Goal: Task Accomplishment & Management: Use online tool/utility

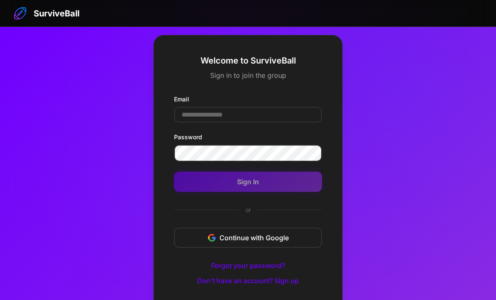
scroll to position [45, 0]
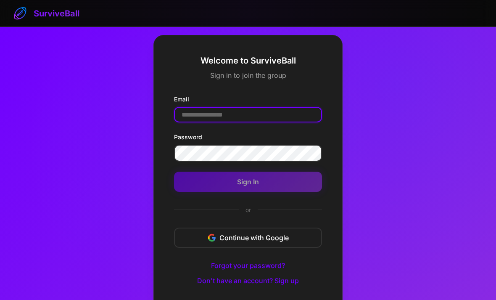
scroll to position [54, 0]
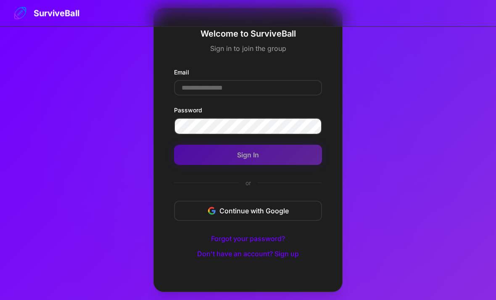
scroll to position [26, 0]
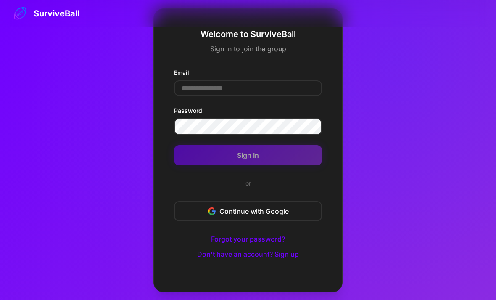
click at [205, 261] on button "Don't have an account? Sign up" at bounding box center [247, 253] width 115 height 15
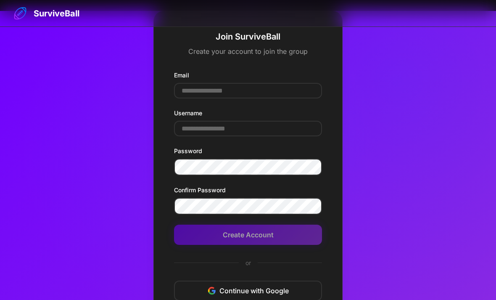
scroll to position [0, 0]
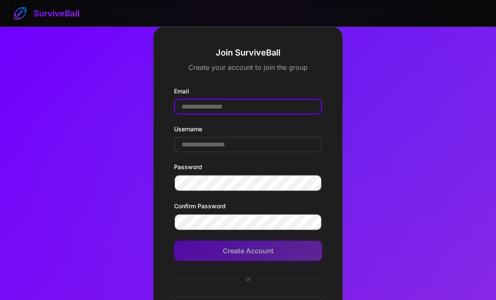
click at [189, 107] on input "Email" at bounding box center [248, 107] width 148 height 16
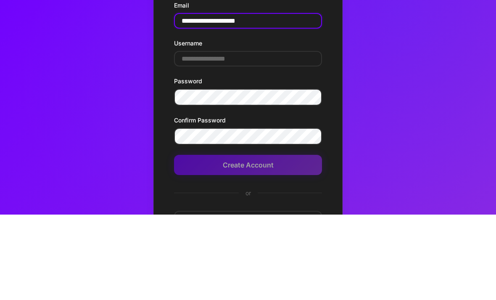
type input "**********"
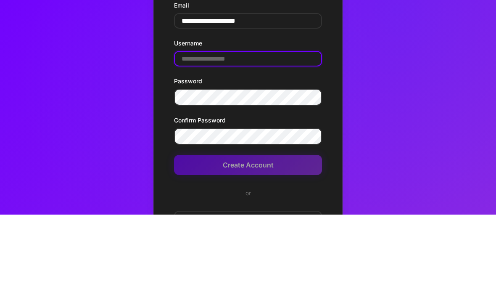
click at [193, 137] on input "Username" at bounding box center [248, 145] width 148 height 16
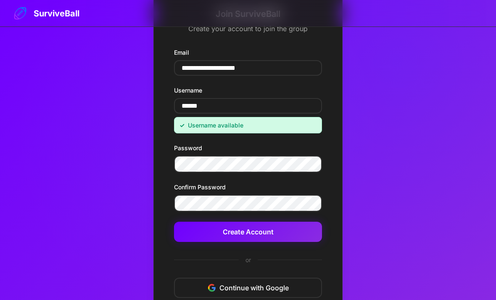
scroll to position [38, 0]
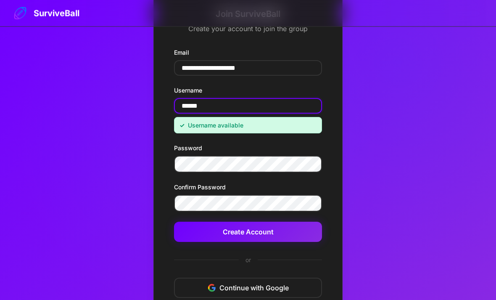
click at [211, 107] on input "******" at bounding box center [248, 106] width 148 height 16
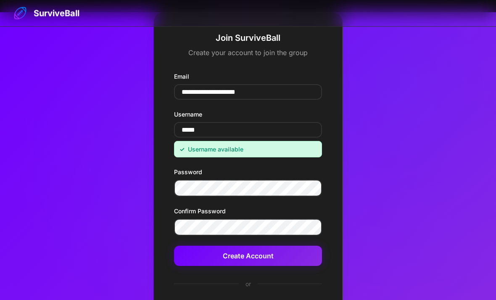
scroll to position [13, 0]
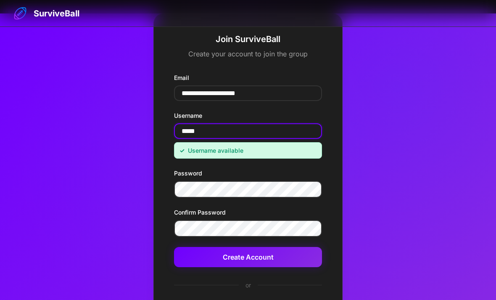
type input "*****"
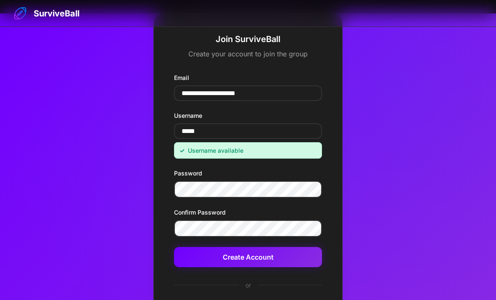
click at [209, 258] on button "Create Account" at bounding box center [248, 257] width 148 height 20
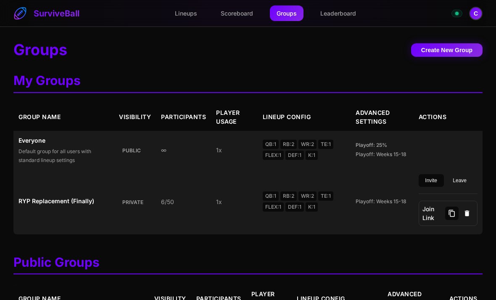
click at [476, 16] on button "C" at bounding box center [475, 13] width 13 height 13
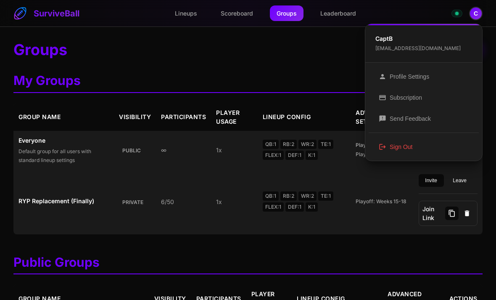
click at [401, 150] on button "logout Sign Out" at bounding box center [423, 146] width 110 height 21
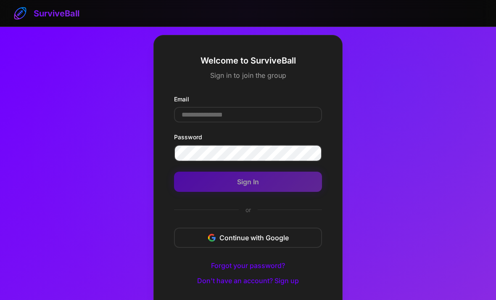
click at [189, 122] on input "Email" at bounding box center [248, 115] width 148 height 16
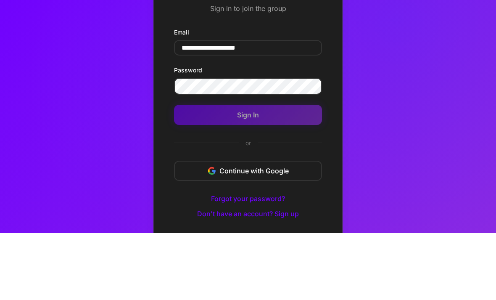
type input "**********"
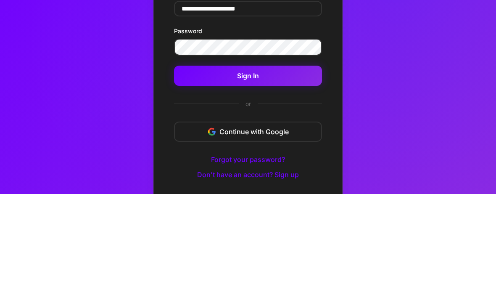
click at [202, 171] on button "Sign In" at bounding box center [248, 181] width 148 height 20
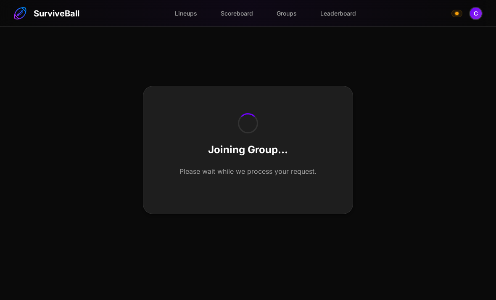
scroll to position [27, 0]
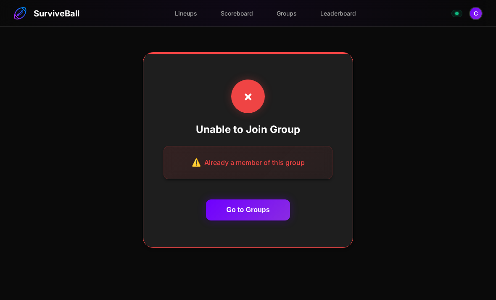
click at [99, 137] on div "✗ Unable to Join Group Already a member of this group Go to Groups" at bounding box center [248, 150] width 496 height 300
click at [241, 107] on div "✗" at bounding box center [248, 96] width 40 height 40
click at [240, 107] on div "✗" at bounding box center [248, 96] width 40 height 40
click at [240, 108] on div "✗" at bounding box center [248, 96] width 45 height 45
click at [249, 112] on div "✗" at bounding box center [248, 96] width 34 height 34
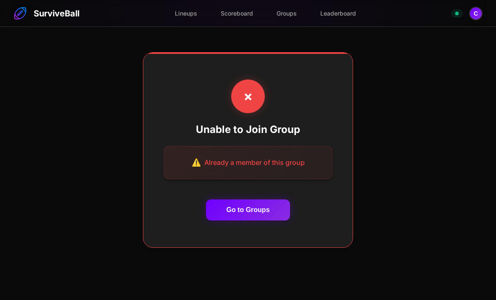
click at [227, 220] on button "Go to Groups" at bounding box center [248, 209] width 84 height 21
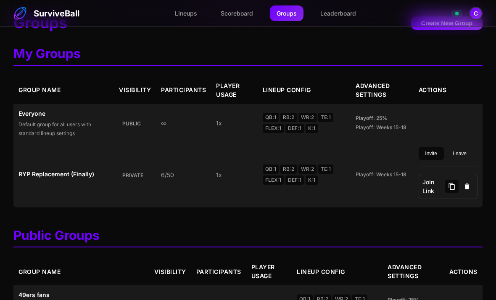
scroll to position [23, 0]
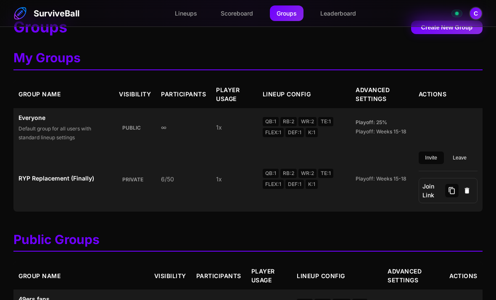
click at [41, 182] on strong "RYP Replacement (Finally)" at bounding box center [63, 178] width 90 height 9
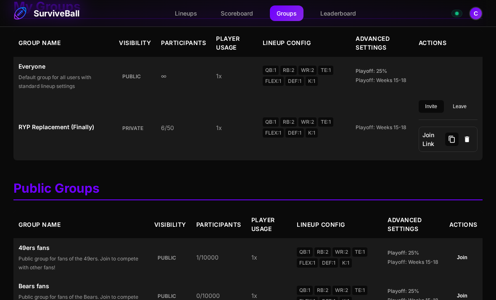
scroll to position [75, 0]
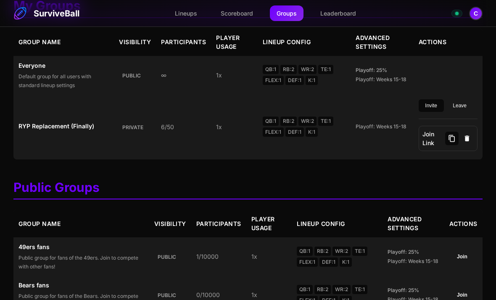
click at [38, 130] on strong "RYP Replacement (Finally)" at bounding box center [63, 125] width 90 height 9
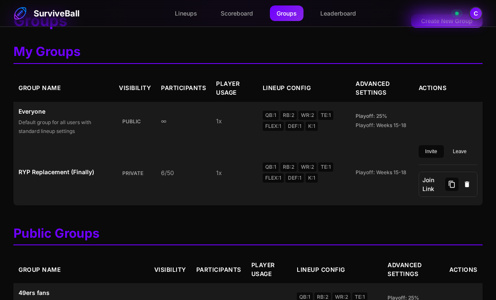
click at [344, 12] on link "Leaderboard" at bounding box center [337, 13] width 49 height 16
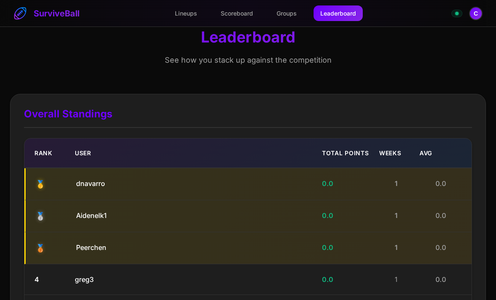
scroll to position [12, 0]
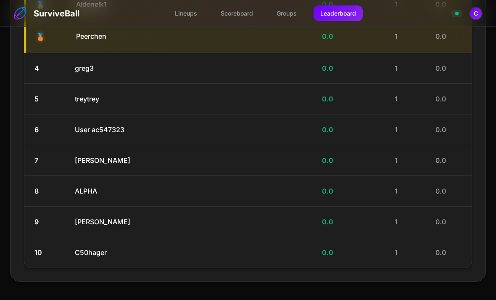
click at [287, 17] on link "Groups" at bounding box center [287, 13] width 34 height 16
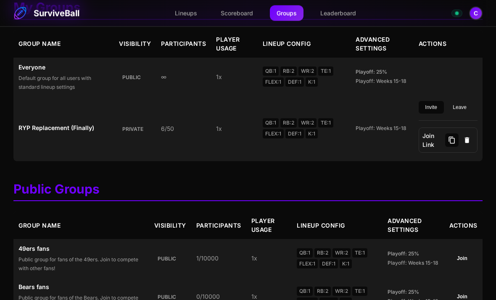
scroll to position [72, 0]
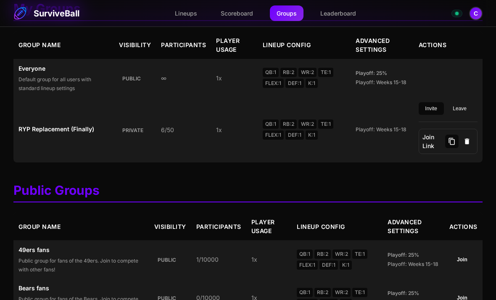
click at [45, 133] on strong "RYP Replacement (Finally)" at bounding box center [63, 128] width 90 height 9
click at [39, 133] on strong "RYP Replacement (Finally)" at bounding box center [63, 128] width 90 height 9
click at [42, 142] on td "RYP Replacement (Finally)" at bounding box center [63, 129] width 100 height 65
click at [394, 133] on div "Playoff: Weeks 15-18" at bounding box center [381, 130] width 53 height 8
click at [38, 133] on strong "RYP Replacement (Finally)" at bounding box center [63, 128] width 90 height 9
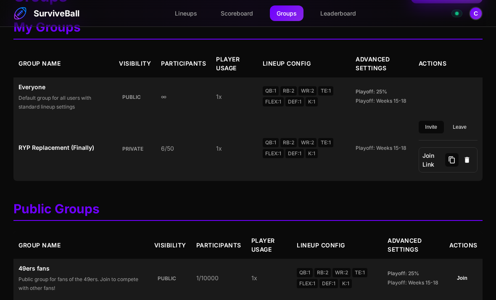
scroll to position [51, 0]
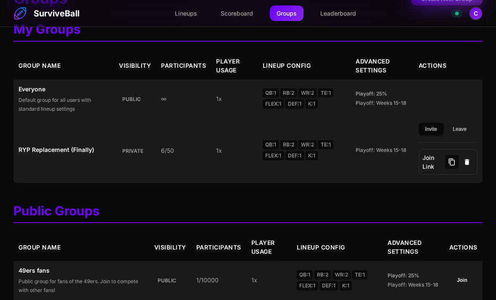
click at [186, 13] on link "Lineups" at bounding box center [186, 13] width 36 height 16
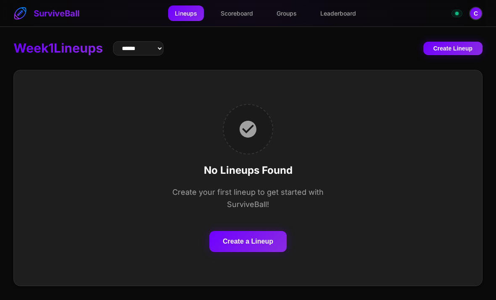
click at [232, 15] on link "Scoreboard" at bounding box center [237, 13] width 46 height 16
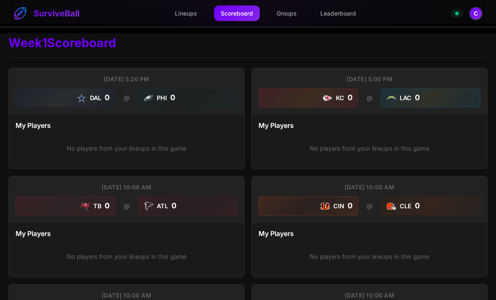
click at [286, 12] on link "Groups" at bounding box center [287, 13] width 34 height 16
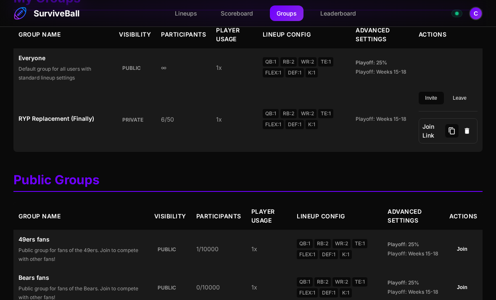
scroll to position [81, 0]
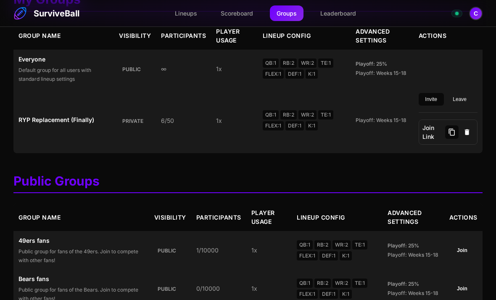
click at [40, 132] on td "RYP Replacement (Finally)" at bounding box center [63, 120] width 100 height 65
click at [182, 131] on td "6/50" at bounding box center [183, 120] width 55 height 65
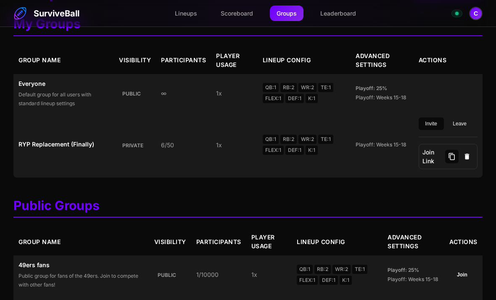
scroll to position [58, 0]
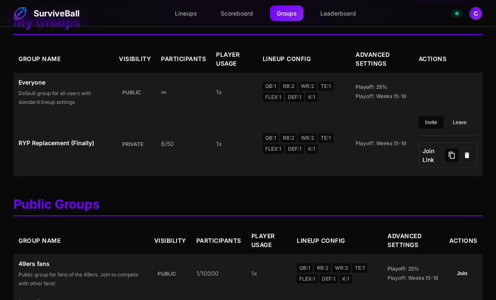
click at [377, 147] on div "Playoff: Weeks 15-18" at bounding box center [381, 143] width 53 height 8
click at [437, 164] on span "Join Link" at bounding box center [431, 155] width 19 height 18
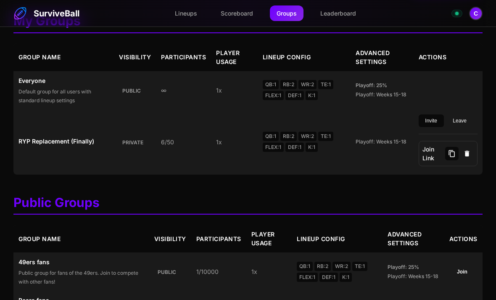
scroll to position [54, 0]
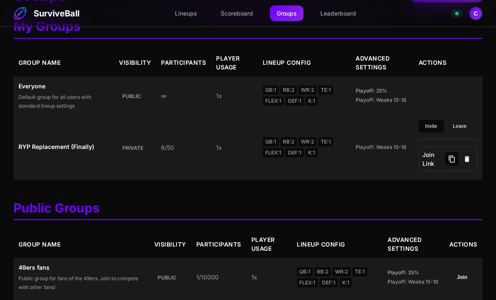
click at [478, 12] on button "C" at bounding box center [475, 13] width 13 height 13
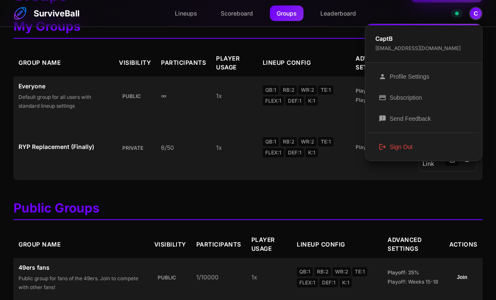
click at [422, 74] on button "person Profile Settings" at bounding box center [423, 76] width 110 height 21
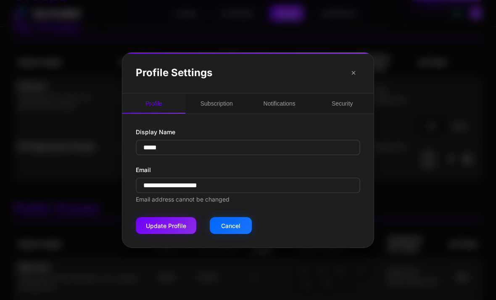
click at [220, 113] on button "Subscription" at bounding box center [216, 103] width 63 height 20
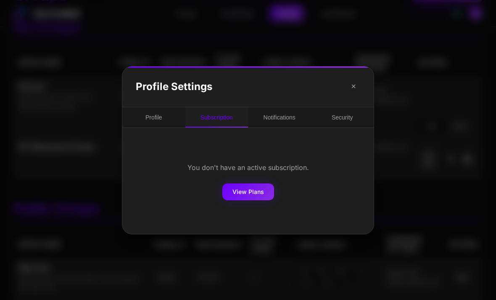
click at [284, 127] on button "Notifications" at bounding box center [279, 117] width 63 height 20
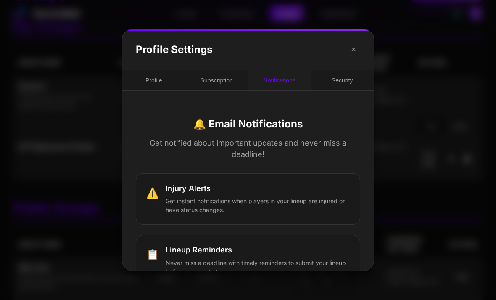
click at [350, 89] on button "Security" at bounding box center [342, 80] width 63 height 20
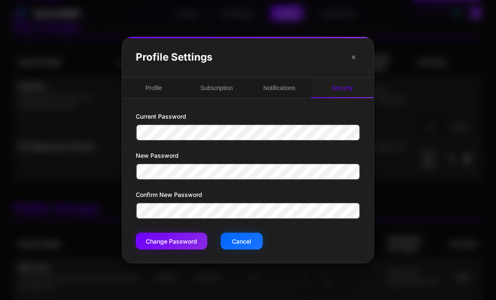
click at [350, 64] on button "×" at bounding box center [353, 56] width 13 height 13
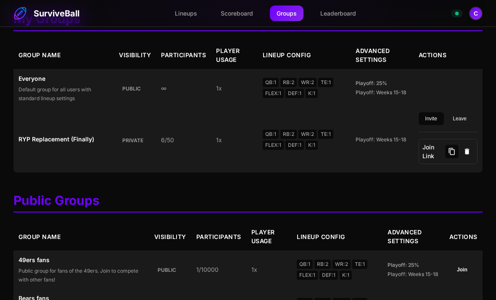
scroll to position [61, 0]
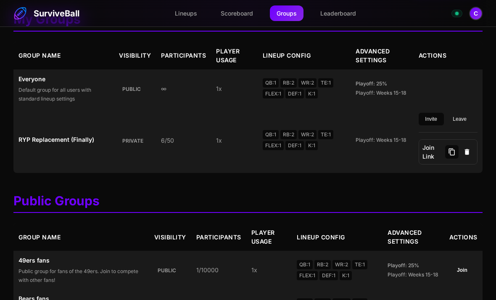
click at [35, 152] on td "RYP Replacement (Finally)" at bounding box center [63, 140] width 100 height 65
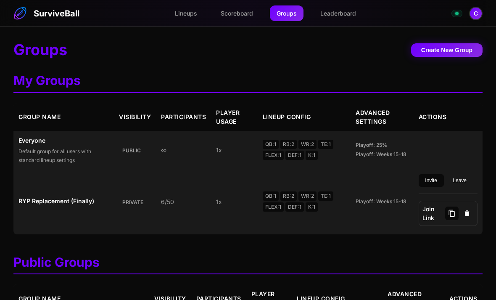
scroll to position [21, 0]
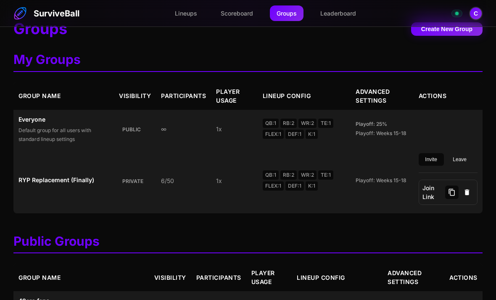
click at [33, 184] on strong "RYP Replacement (Finally)" at bounding box center [63, 179] width 90 height 9
click at [37, 184] on strong "RYP Replacement (Finally)" at bounding box center [63, 179] width 90 height 9
click at [44, 193] on td "RYP Replacement (Finally)" at bounding box center [63, 180] width 100 height 65
click at [45, 184] on strong "RYP Replacement (Finally)" at bounding box center [63, 179] width 90 height 9
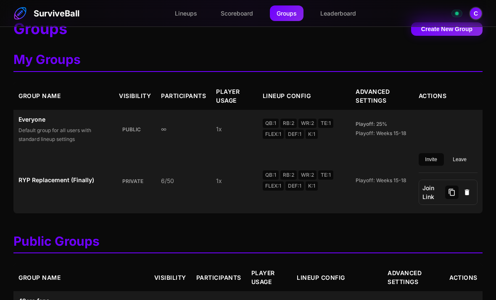
click at [343, 15] on link "Leaderboard" at bounding box center [337, 13] width 49 height 16
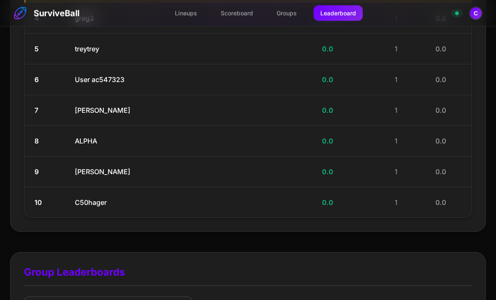
scroll to position [305, 0]
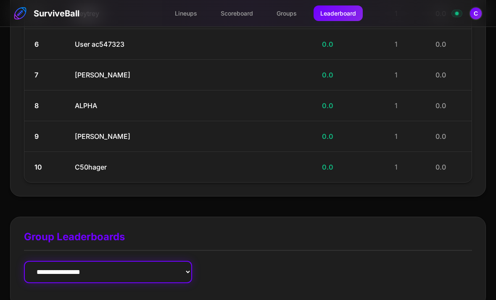
click at [45, 267] on select "**********" at bounding box center [108, 271] width 168 height 22
select select "**********"
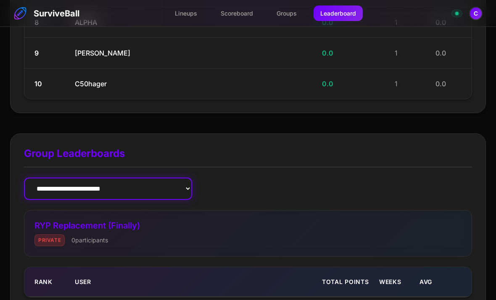
scroll to position [393, 0]
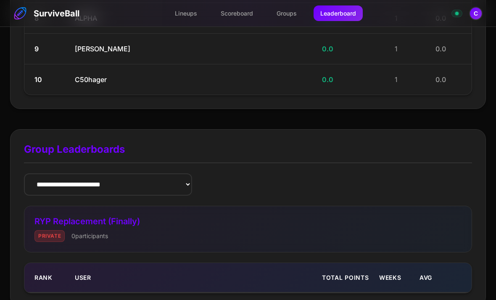
click at [68, 269] on div "Rank User Total Points Weeks Avg" at bounding box center [247, 278] width 447 height 30
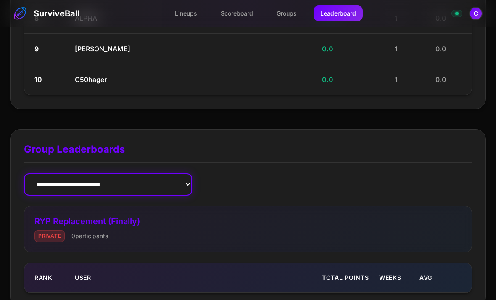
click at [50, 180] on select "**********" at bounding box center [108, 184] width 168 height 22
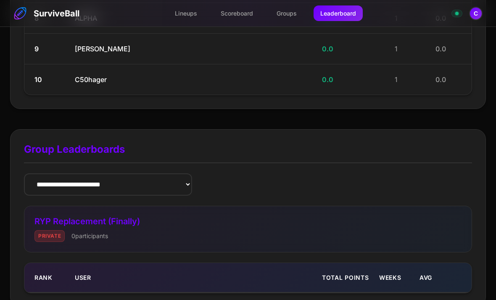
click at [45, 230] on span "private" at bounding box center [49, 236] width 30 height 12
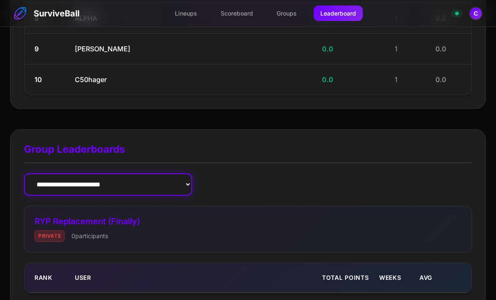
click at [42, 179] on select "**********" at bounding box center [108, 184] width 168 height 22
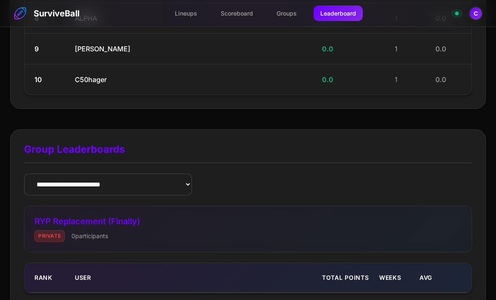
click at [389, 273] on div "Weeks" at bounding box center [396, 277] width 34 height 9
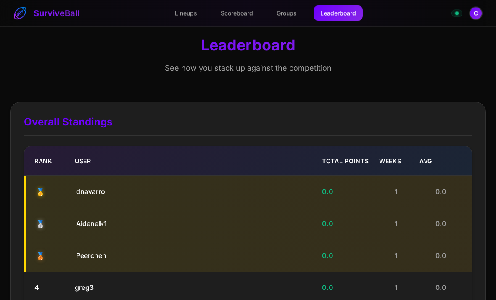
scroll to position [0, 0]
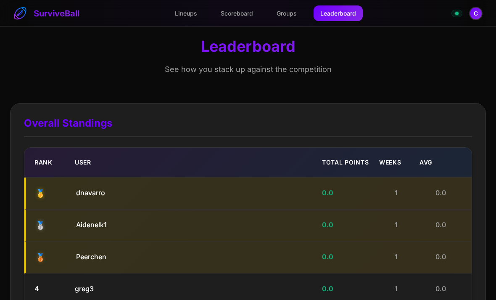
click at [288, 17] on link "Groups" at bounding box center [287, 13] width 34 height 16
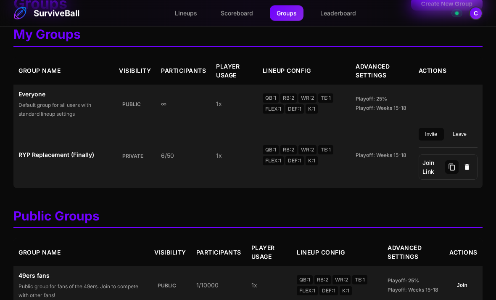
scroll to position [42, 0]
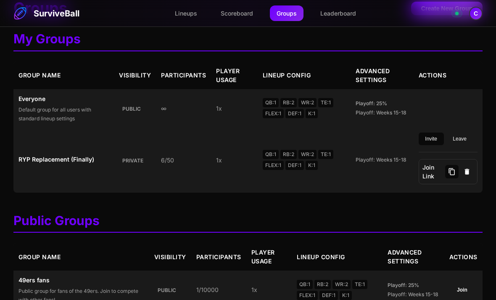
click at [176, 170] on td "6/50" at bounding box center [183, 159] width 55 height 65
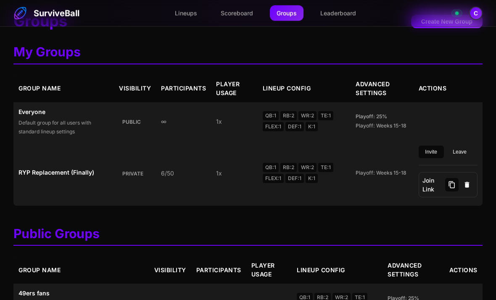
scroll to position [26, 0]
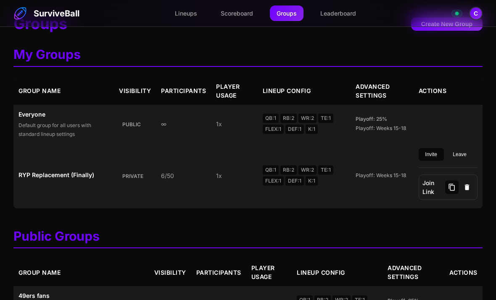
click at [392, 179] on div "Playoff: Weeks 15-18" at bounding box center [381, 175] width 53 height 8
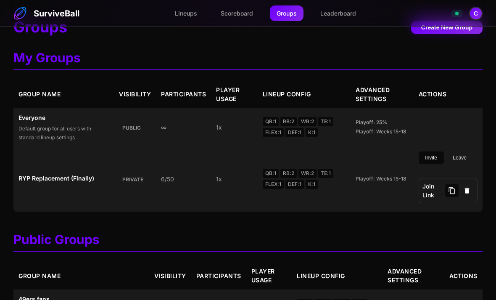
scroll to position [23, 0]
click at [238, 18] on link "Scoreboard" at bounding box center [237, 13] width 46 height 16
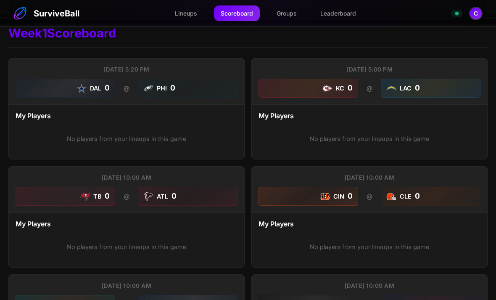
scroll to position [8, 0]
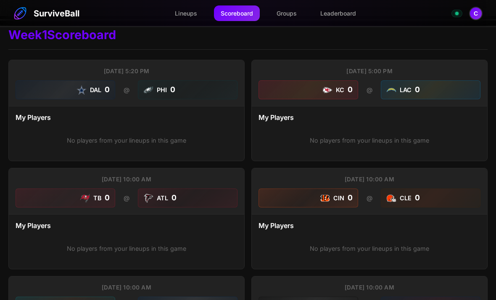
click at [184, 11] on link "Lineups" at bounding box center [186, 13] width 36 height 16
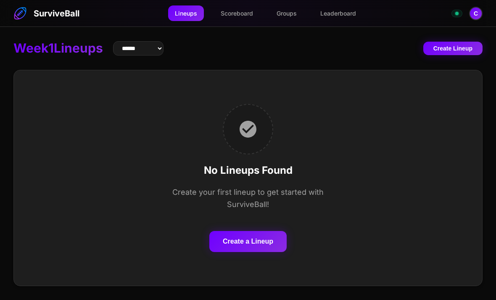
scroll to position [27, 0]
click at [230, 231] on button "Create a Lineup" at bounding box center [247, 241] width 77 height 21
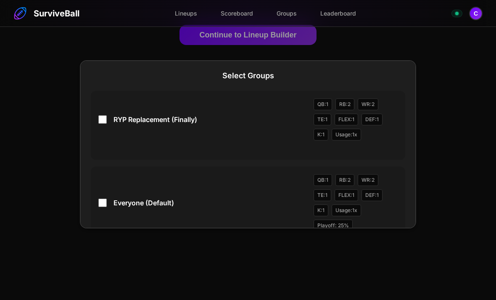
scroll to position [14, 0]
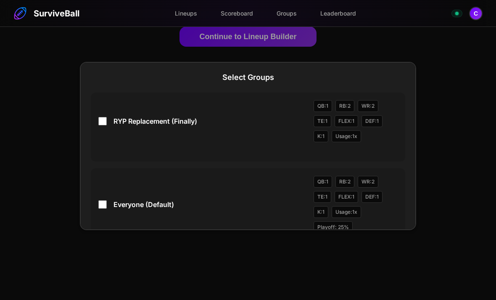
click at [321, 105] on span "QB: 1" at bounding box center [322, 106] width 18 height 12
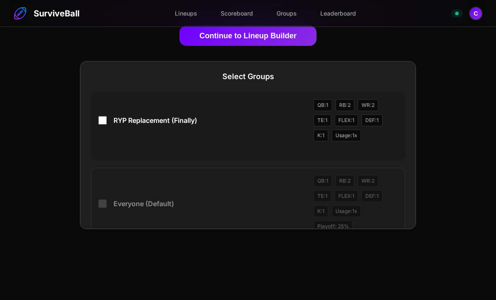
scroll to position [15, 0]
click at [209, 39] on button "Continue to Lineup Builder" at bounding box center [247, 35] width 137 height 20
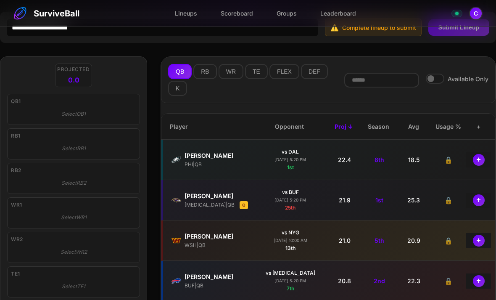
click at [191, 164] on div "PHI | QB" at bounding box center [217, 164] width 67 height 8
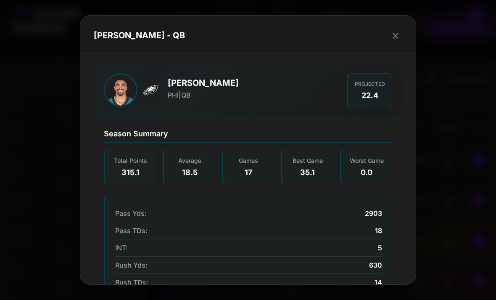
click at [393, 31] on icon "button" at bounding box center [395, 36] width 10 height 10
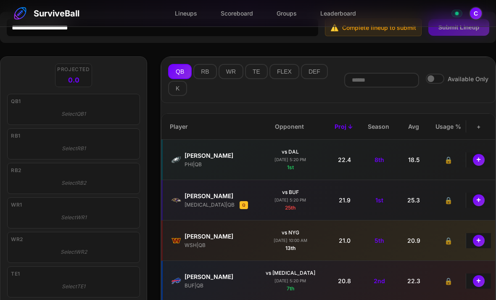
click at [205, 74] on button "RB" at bounding box center [204, 71] width 23 height 15
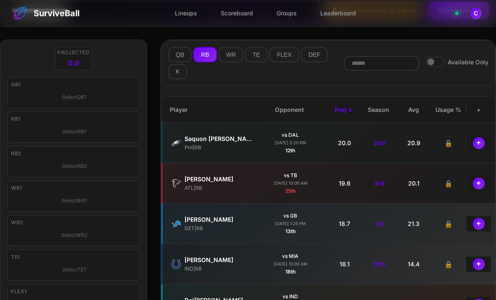
scroll to position [25, 0]
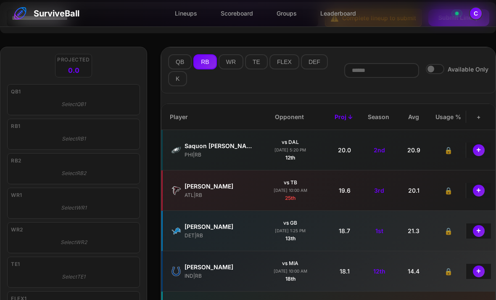
click at [230, 63] on button "WR" at bounding box center [230, 61] width 25 height 15
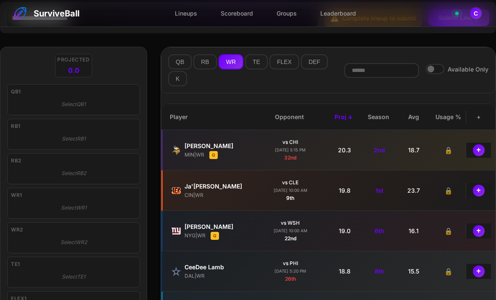
click at [257, 65] on button "TE" at bounding box center [256, 61] width 23 height 15
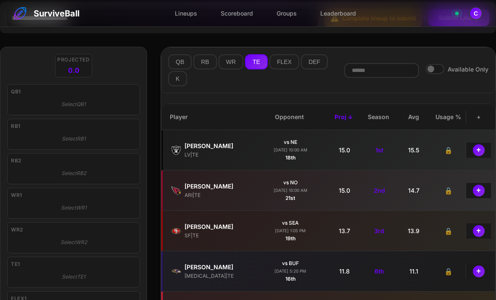
click at [287, 68] on button "FLEX" at bounding box center [284, 61] width 30 height 15
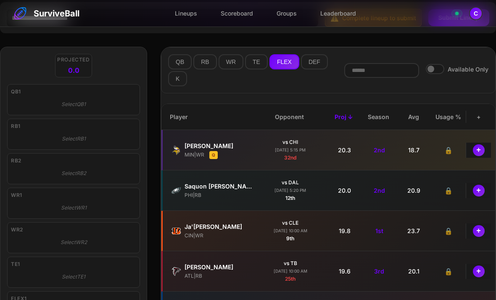
click at [314, 66] on button "DEF" at bounding box center [314, 61] width 27 height 15
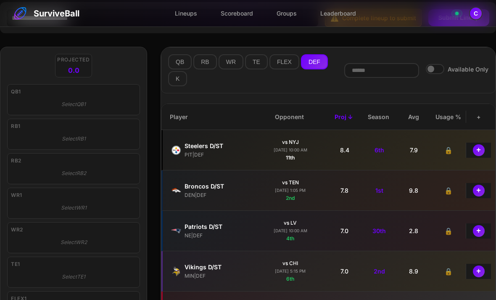
click at [178, 85] on button "K" at bounding box center [177, 78] width 19 height 15
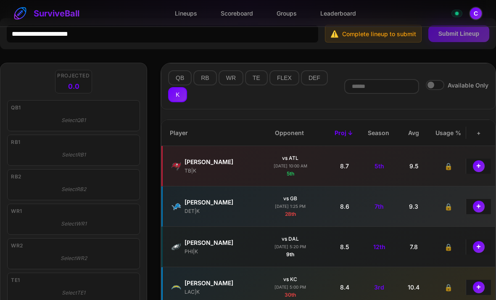
scroll to position [0, 0]
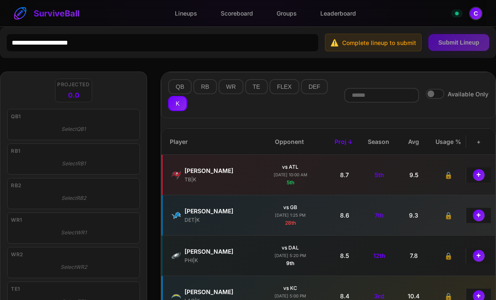
click at [183, 13] on link "Lineups" at bounding box center [186, 13] width 36 height 16
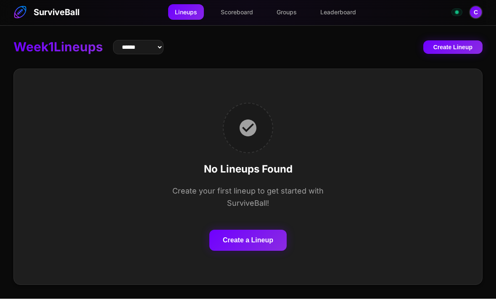
scroll to position [27, 0]
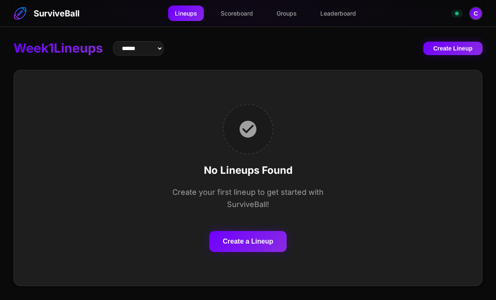
click at [234, 231] on button "Create a Lineup" at bounding box center [247, 241] width 77 height 21
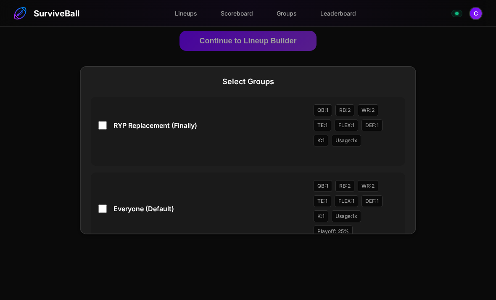
scroll to position [9, 0]
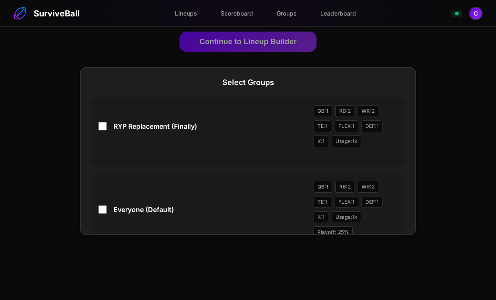
click at [131, 128] on span "RYP Replacement (Finally)" at bounding box center [209, 126] width 193 height 10
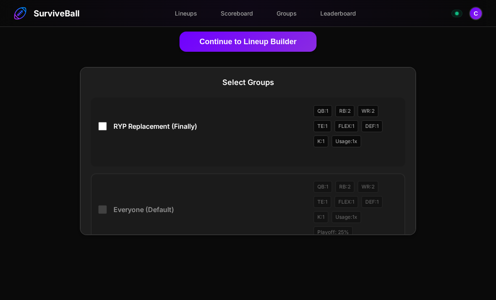
click at [239, 16] on link "Scoreboard" at bounding box center [237, 13] width 46 height 16
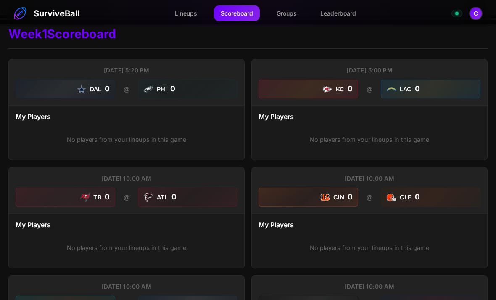
click at [285, 13] on link "Groups" at bounding box center [287, 13] width 34 height 16
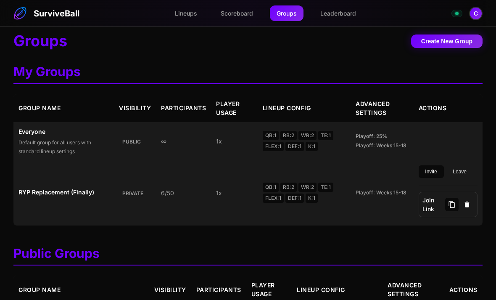
click at [41, 196] on strong "RYP Replacement (Finally)" at bounding box center [63, 191] width 90 height 9
click at [66, 196] on strong "RYP Replacement (Finally)" at bounding box center [63, 191] width 90 height 9
click at [230, 195] on td "1 x" at bounding box center [234, 192] width 46 height 65
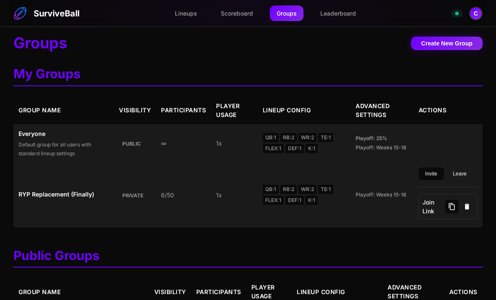
scroll to position [6, 0]
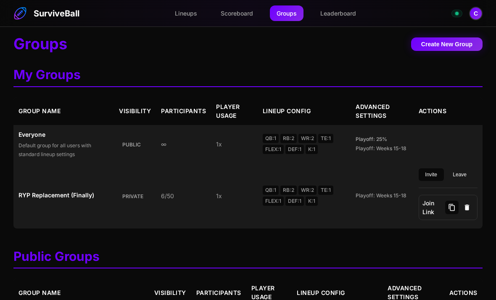
click at [43, 199] on strong "RYP Replacement (Finally)" at bounding box center [63, 194] width 90 height 9
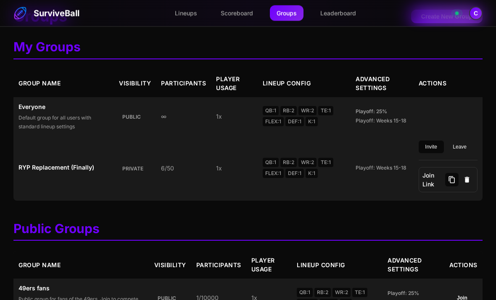
scroll to position [34, 0]
click at [52, 171] on strong "RYP Replacement (Finally)" at bounding box center [63, 167] width 90 height 9
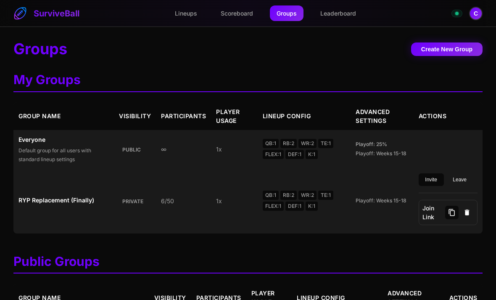
scroll to position [0, 0]
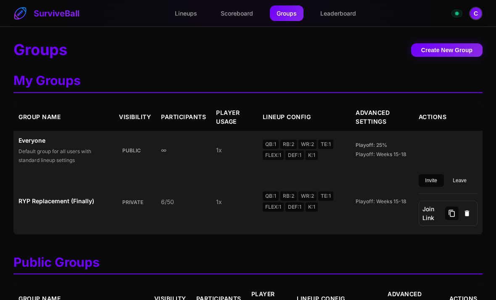
click at [339, 14] on link "Leaderboard" at bounding box center [337, 13] width 49 height 16
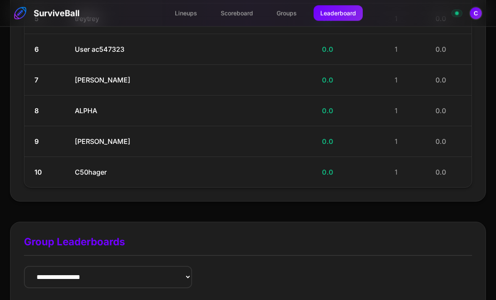
scroll to position [305, 0]
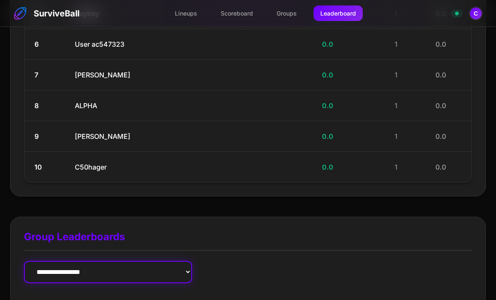
click at [42, 266] on select "**********" at bounding box center [108, 271] width 168 height 22
select select "**********"
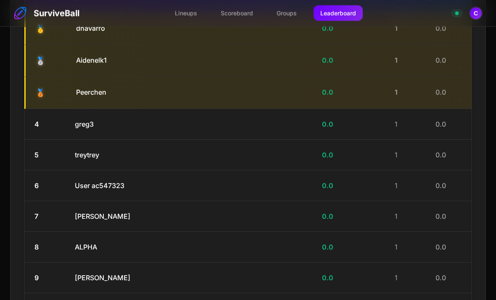
scroll to position [163, 0]
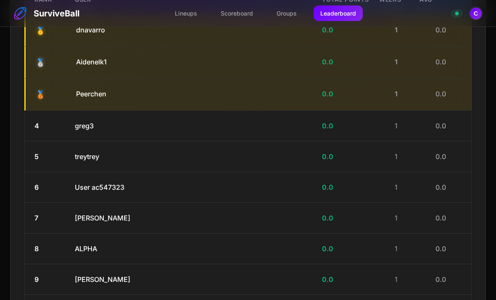
click at [475, 16] on button "C" at bounding box center [475, 13] width 13 height 13
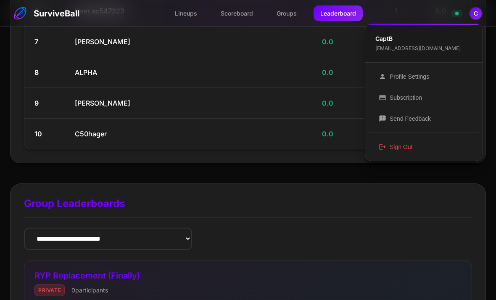
scroll to position [339, 0]
click at [285, 16] on link "Groups" at bounding box center [287, 13] width 34 height 16
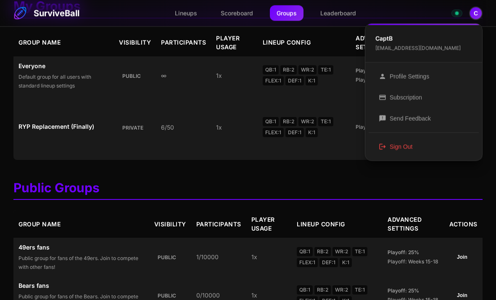
scroll to position [66, 0]
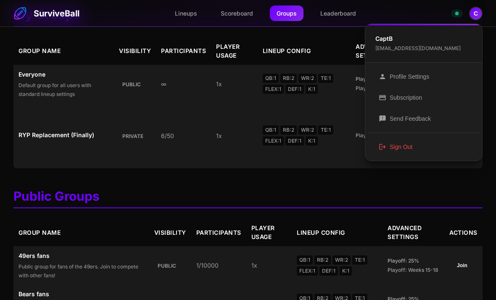
click at [54, 148] on div at bounding box center [248, 150] width 496 height 300
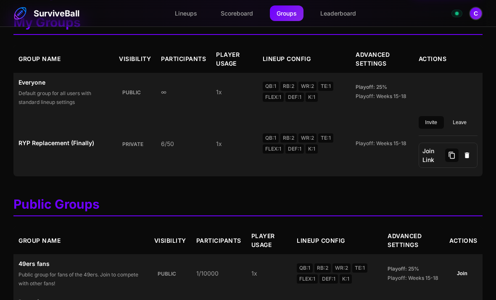
scroll to position [56, 0]
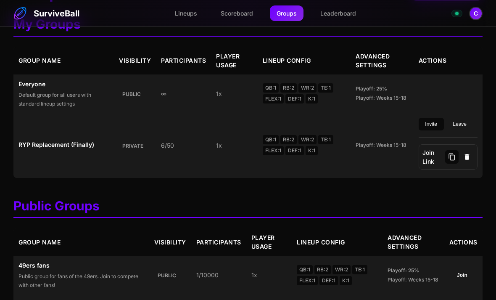
click at [42, 149] on strong "RYP Replacement (Finally)" at bounding box center [63, 144] width 90 height 9
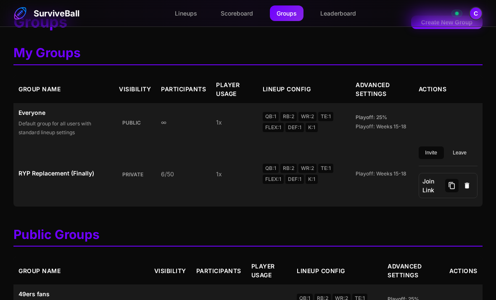
scroll to position [25, 0]
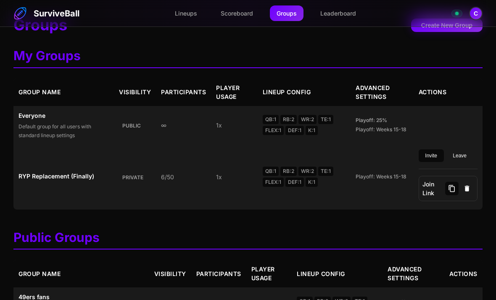
click at [48, 180] on strong "RYP Replacement (Finally)" at bounding box center [63, 175] width 90 height 9
click at [232, 13] on link "Scoreboard" at bounding box center [237, 13] width 46 height 16
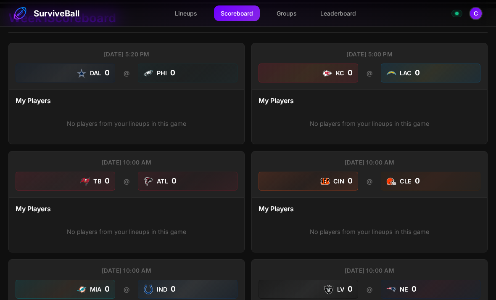
click at [185, 14] on link "Lineups" at bounding box center [186, 13] width 36 height 16
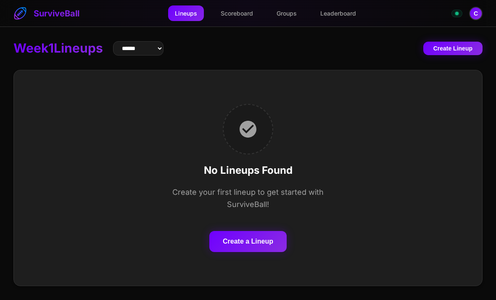
click at [248, 245] on button "Create a Lineup" at bounding box center [247, 241] width 77 height 21
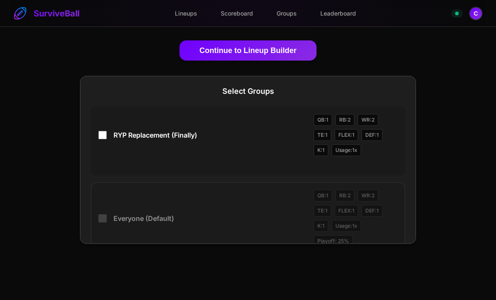
click at [148, 142] on div "RYP Replacement (Finally) QB: 1 RB: 2 WR: 2 TE: 1 FLEX: 1 DEF: 1 K: 1 Usage: 1 x" at bounding box center [247, 135] width 299 height 42
click at [210, 56] on button "Continue to Lineup Builder" at bounding box center [247, 50] width 137 height 20
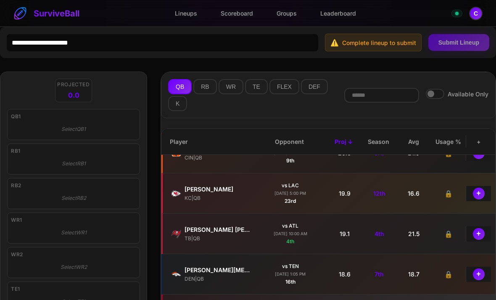
scroll to position [183, 0]
click at [204, 237] on div "[PERSON_NAME] [PERSON_NAME] | QB" at bounding box center [217, 233] width 67 height 17
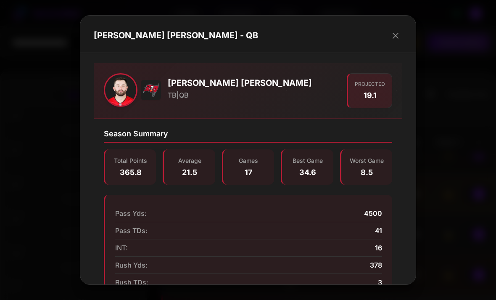
click at [397, 31] on icon "button" at bounding box center [395, 36] width 10 height 10
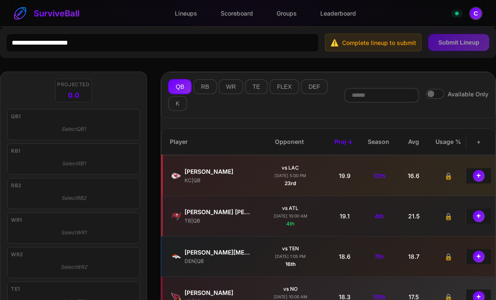
scroll to position [200, 0]
click at [476, 218] on button "+" at bounding box center [479, 216] width 12 height 12
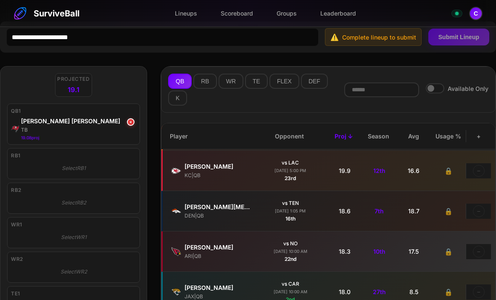
scroll to position [0, 0]
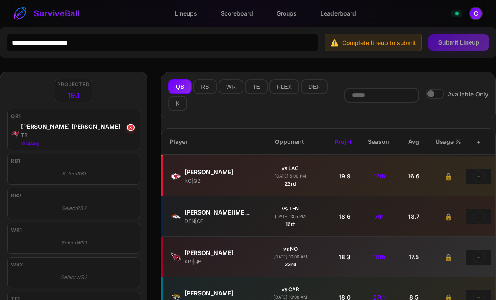
click at [129, 127] on button "×" at bounding box center [131, 128] width 8 height 8
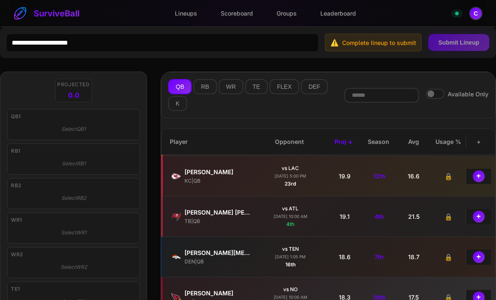
click at [290, 15] on link "Groups" at bounding box center [287, 13] width 34 height 16
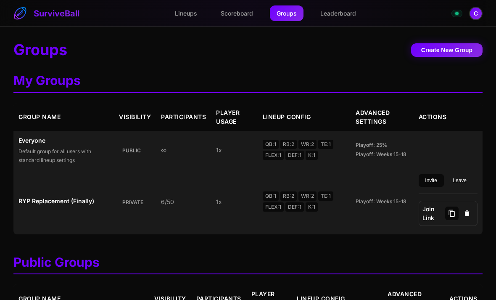
click at [477, 13] on button "C" at bounding box center [475, 13] width 13 height 13
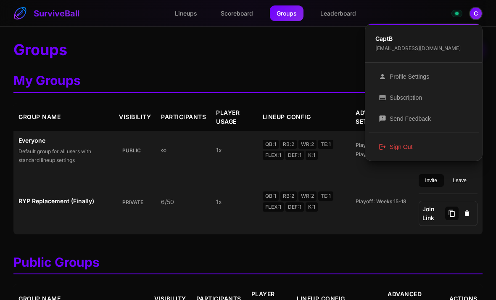
click at [406, 146] on button "logout Sign Out" at bounding box center [423, 146] width 110 height 21
